Goal: Contribute content

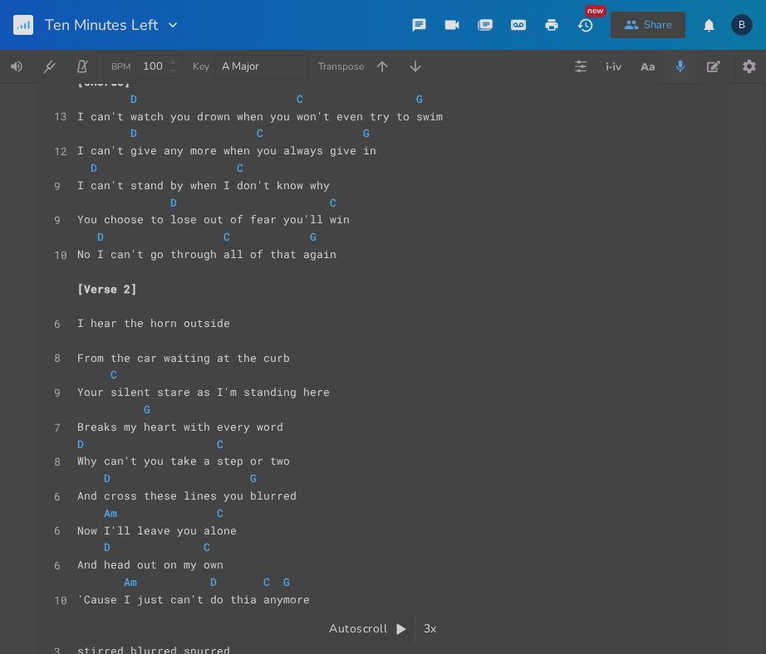
scroll to position [397, 0]
click at [18, 30] on rect "button" at bounding box center [23, 25] width 20 height 20
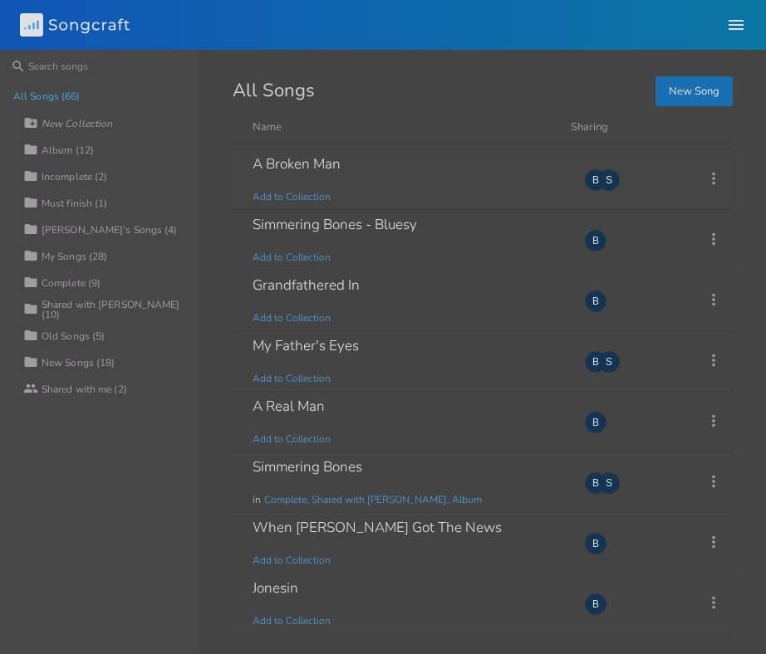
scroll to position [1026, 0]
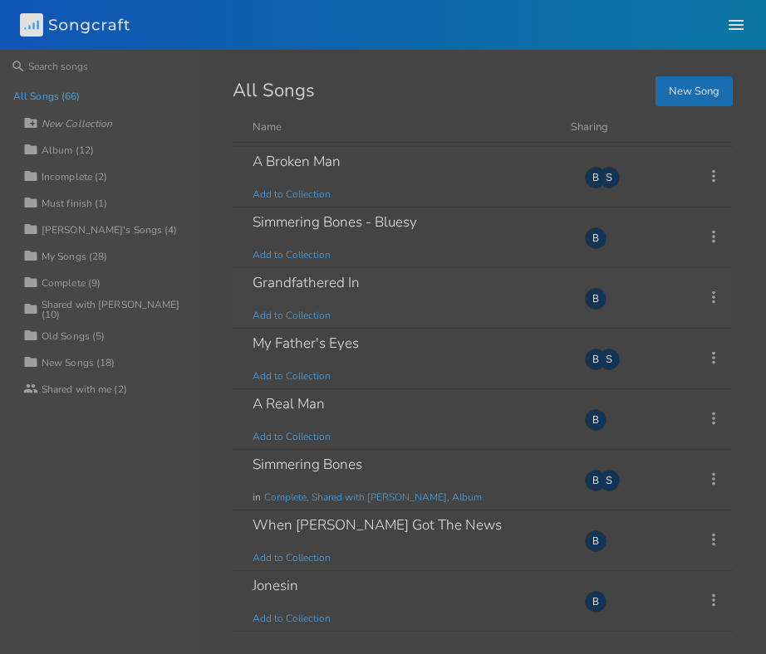
click at [317, 282] on div "Grandfathered In" at bounding box center [305, 283] width 107 height 14
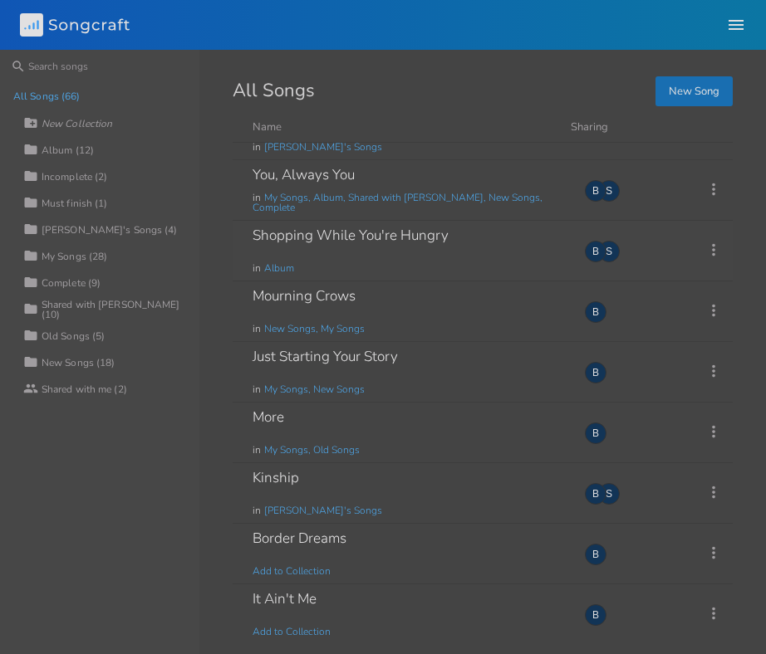
scroll to position [2166, 0]
click at [350, 301] on div "Mourning Crows" at bounding box center [303, 295] width 103 height 14
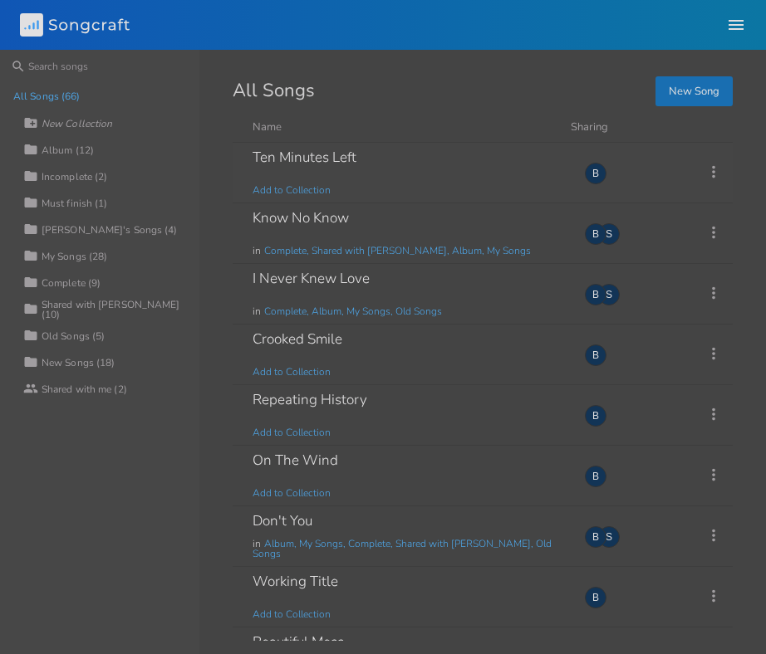
click at [306, 164] on div "Ten Minutes Left" at bounding box center [304, 157] width 104 height 14
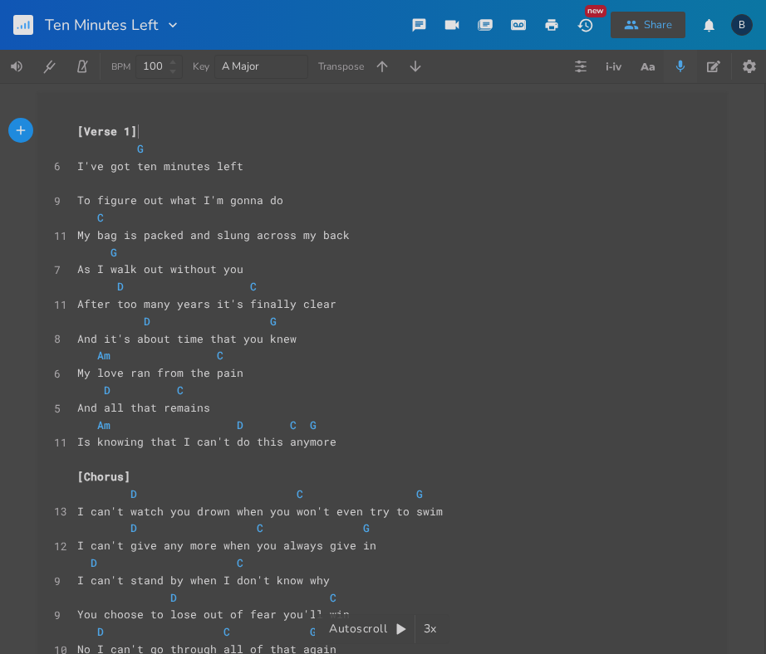
click at [226, 233] on span "My bag is packed and slung across my back" at bounding box center [213, 235] width 272 height 15
type textarea "slung"
click at [226, 233] on span "My bag is packed and slung across my back" at bounding box center [213, 235] width 272 height 15
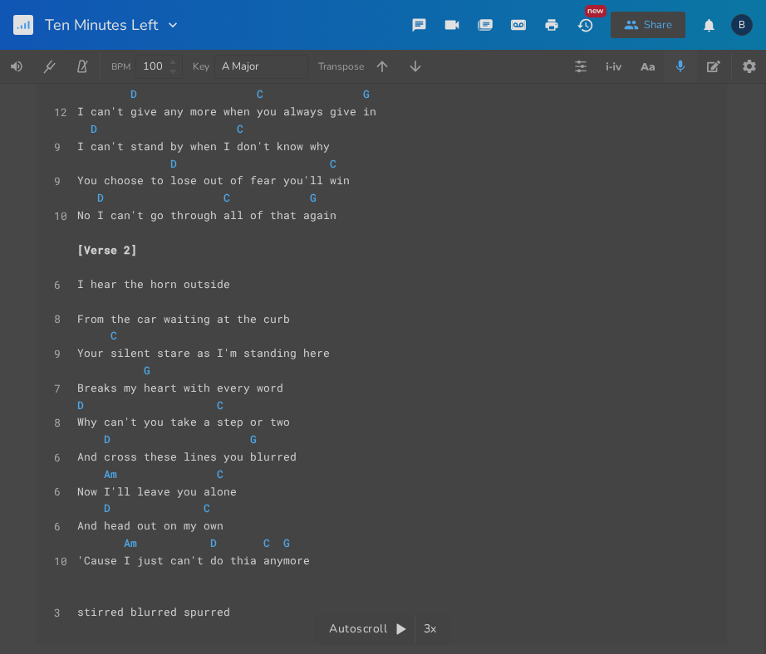
scroll to position [438, 0]
